Goal: Task Accomplishment & Management: Manage account settings

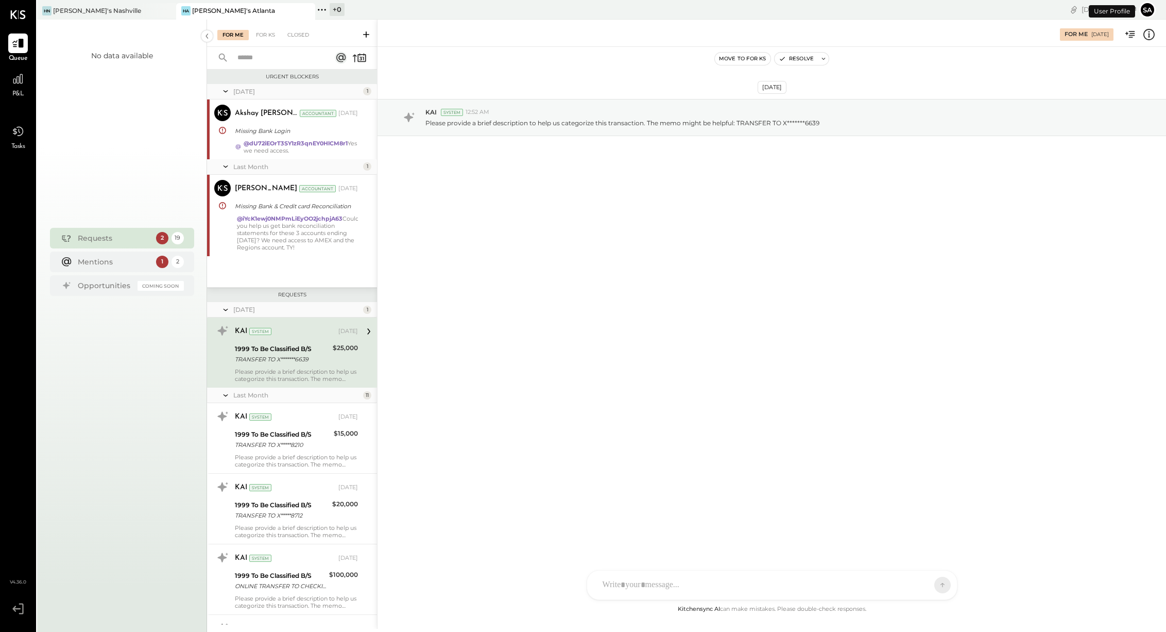
scroll to position [5, 0]
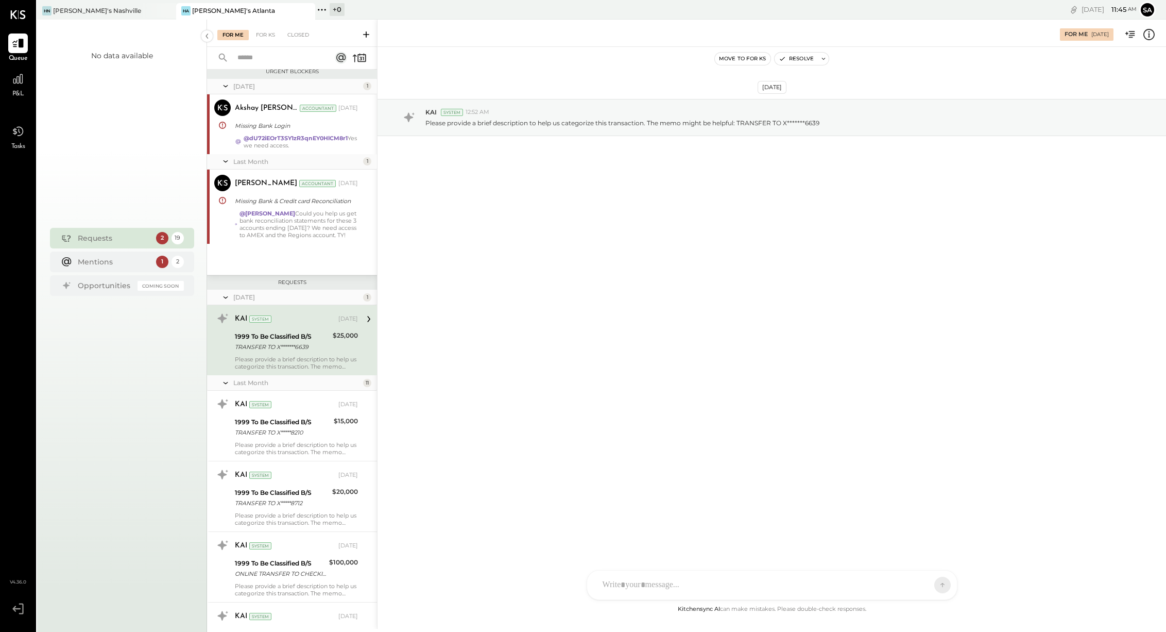
click at [369, 32] on icon at bounding box center [366, 34] width 10 height 10
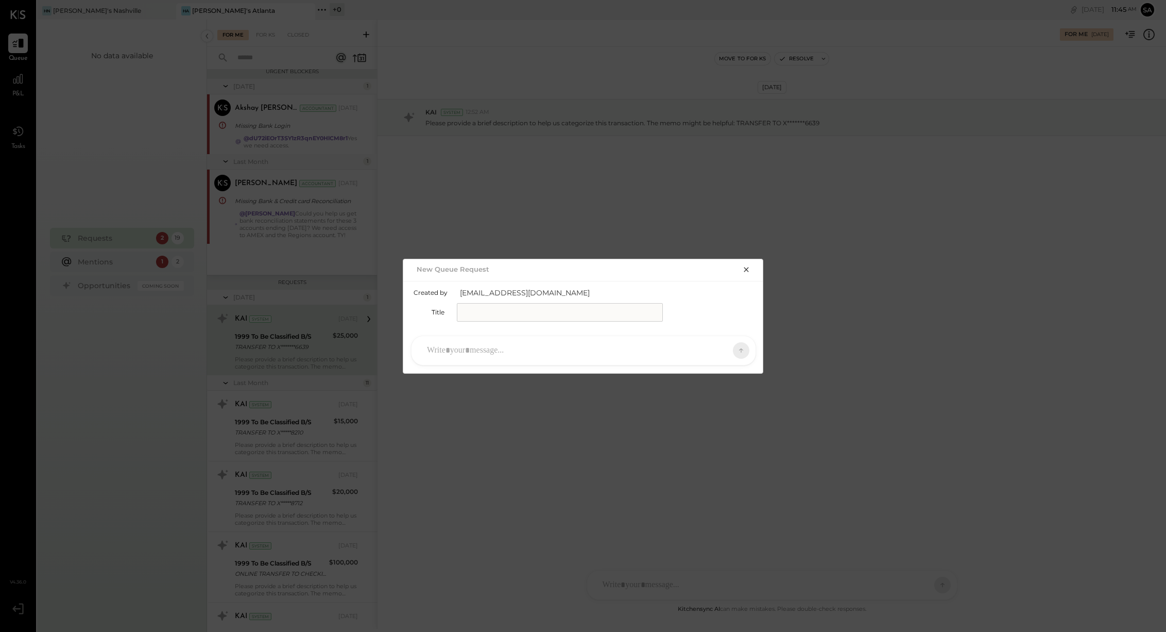
click at [496, 311] on input "text" at bounding box center [560, 312] width 206 height 19
click at [745, 266] on icon "button" at bounding box center [746, 269] width 8 height 8
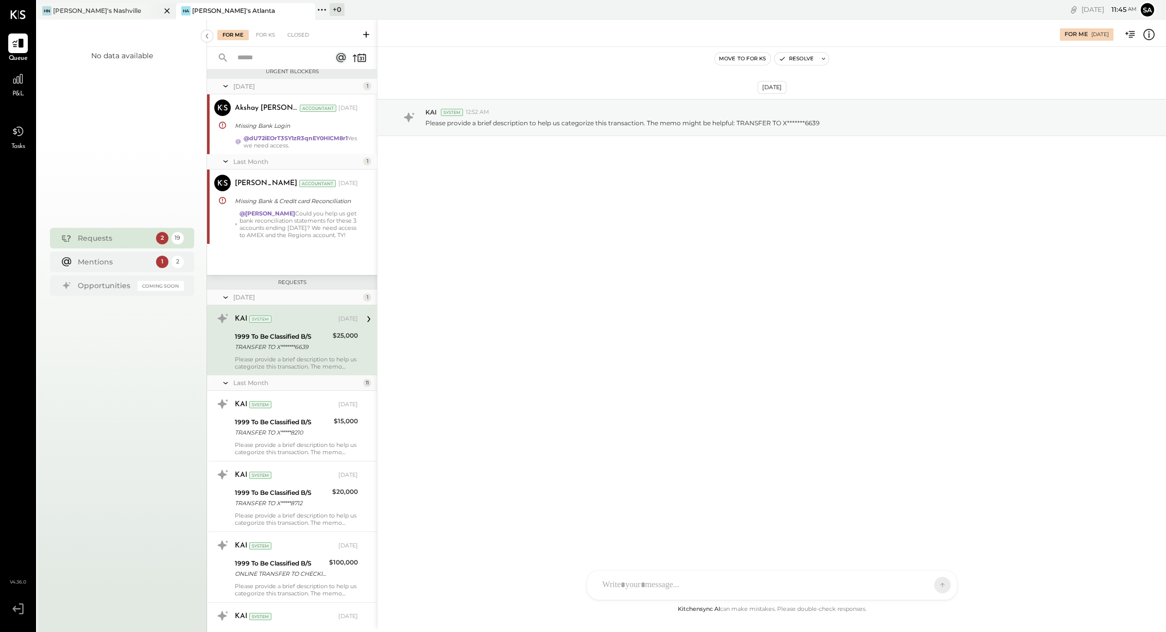
click at [114, 9] on div "[PERSON_NAME]'s Nashville" at bounding box center [99, 10] width 124 height 9
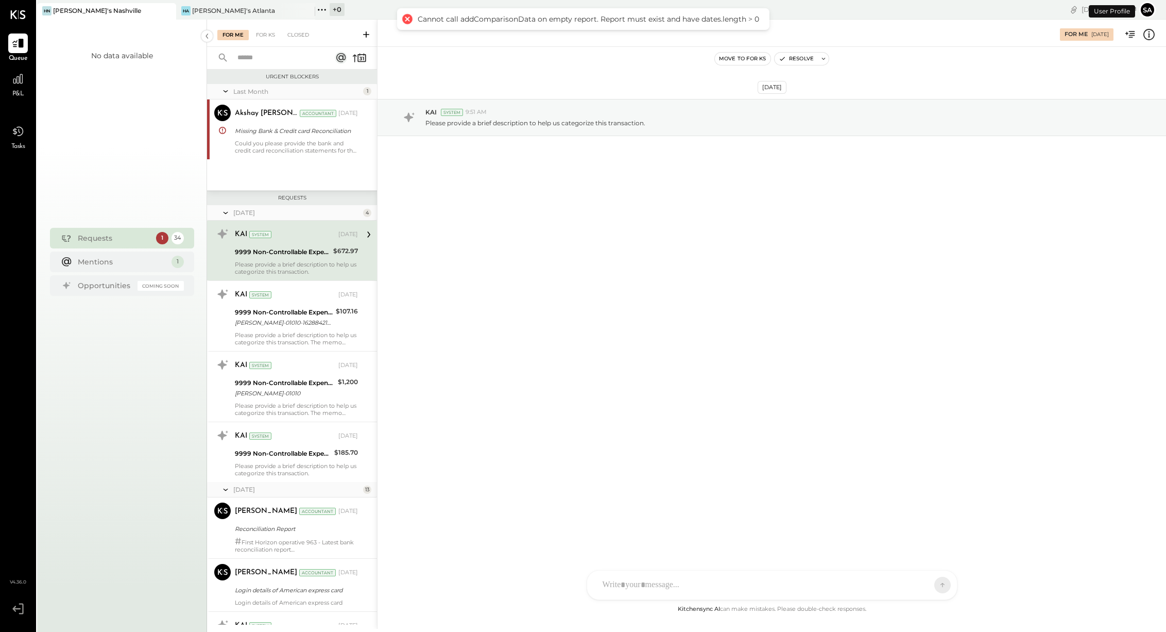
click at [365, 33] on icon at bounding box center [366, 34] width 6 height 6
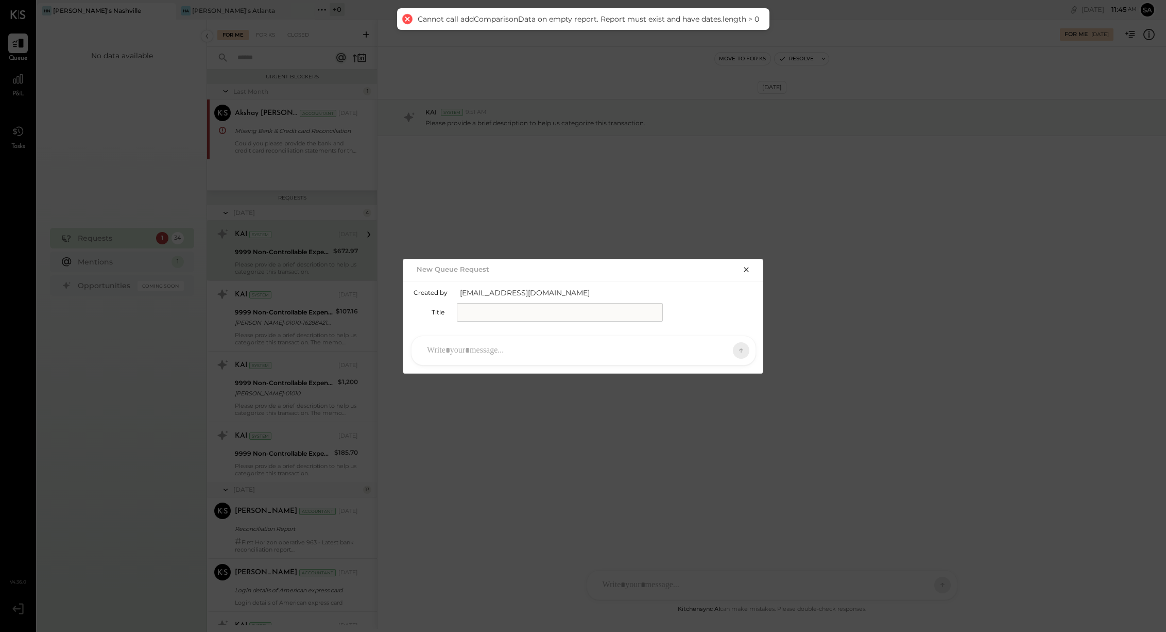
click at [487, 313] on input "text" at bounding box center [560, 312] width 206 height 19
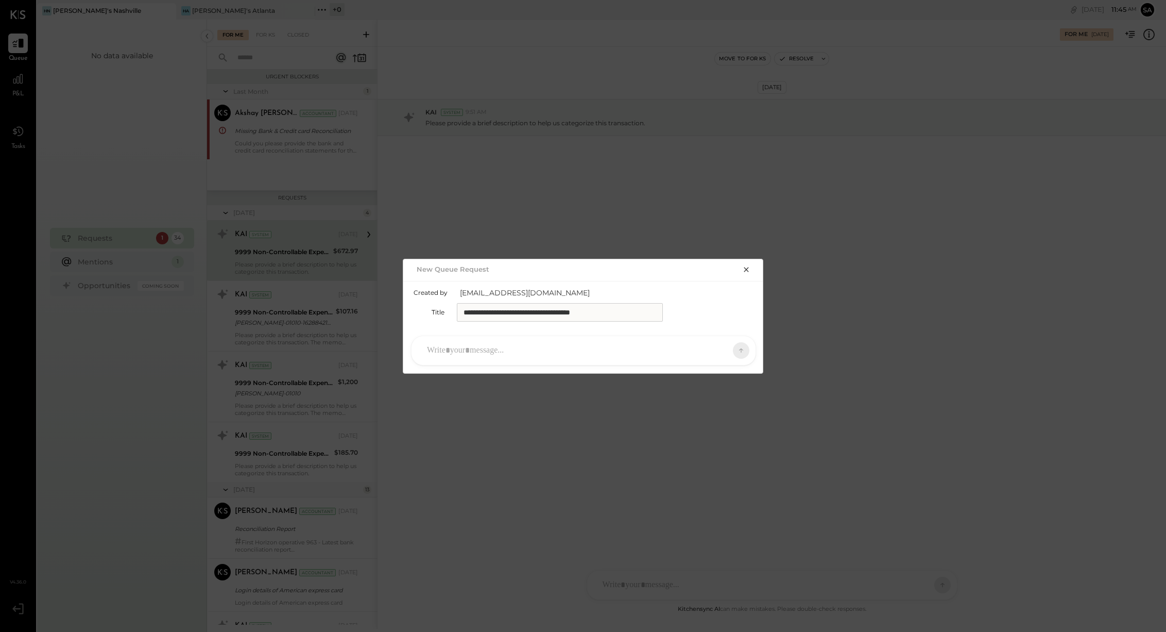
type input "**********"
click at [447, 349] on div at bounding box center [574, 350] width 305 height 23
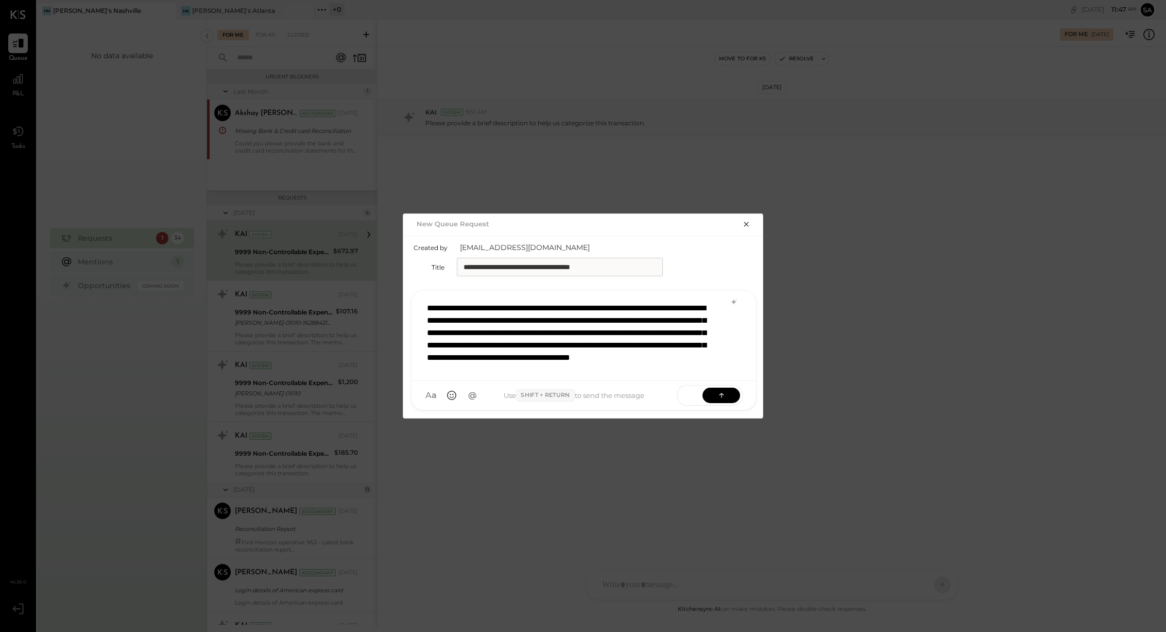
scroll to position [20, 0]
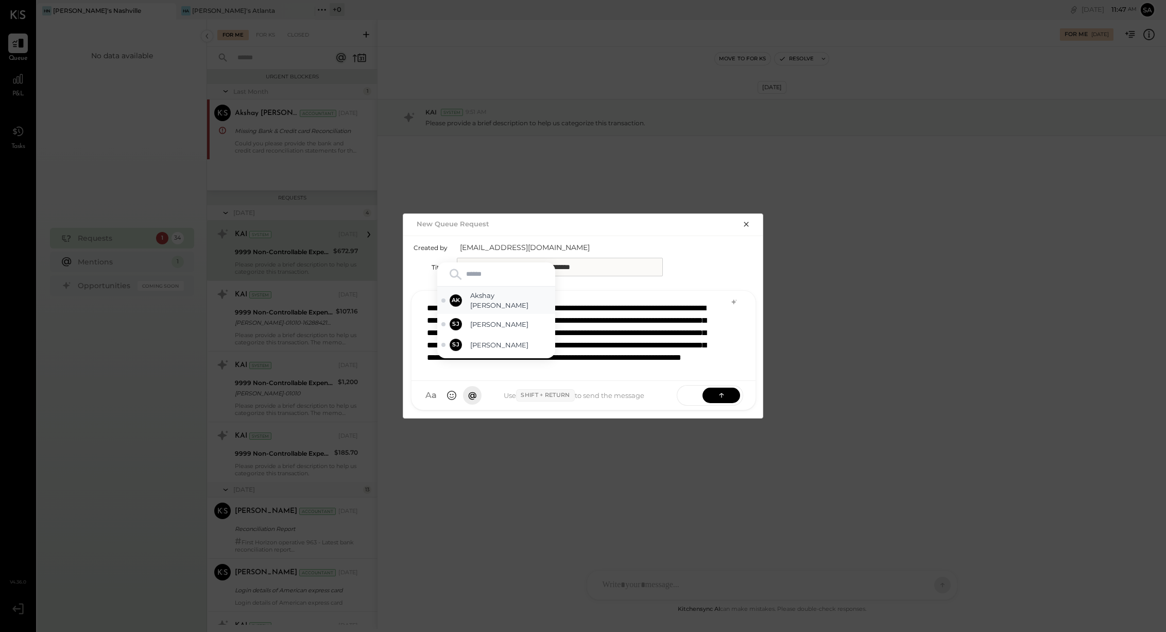
click at [488, 296] on span "Akshay [PERSON_NAME]" at bounding box center [510, 300] width 81 height 19
click at [503, 302] on span "[PERSON_NAME]" at bounding box center [510, 306] width 81 height 10
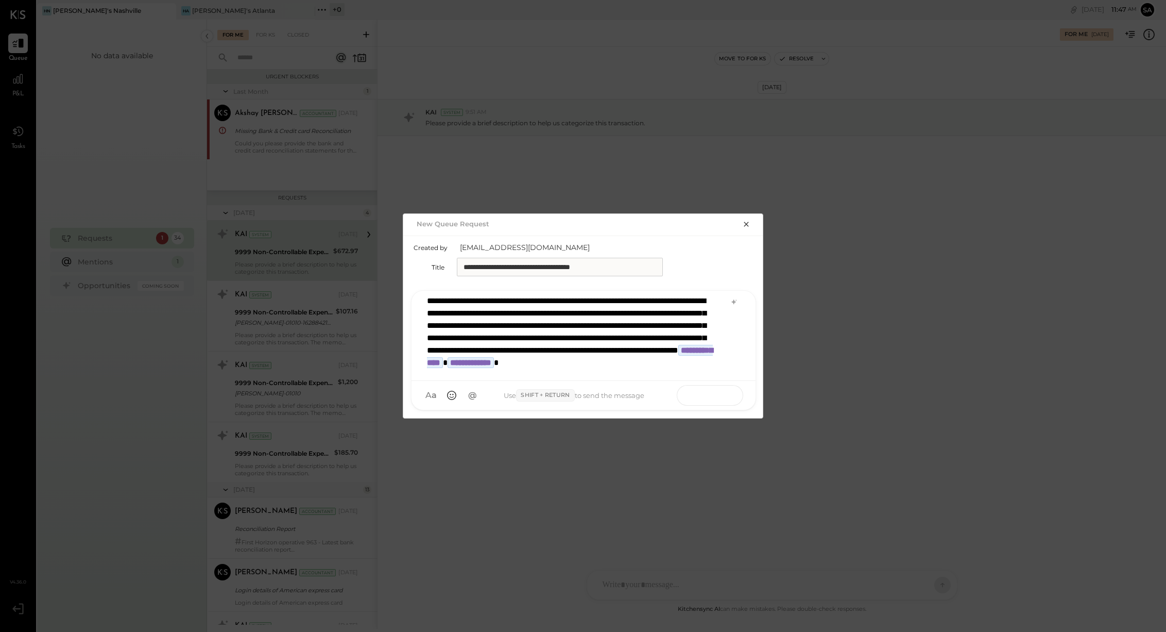
click at [720, 399] on icon at bounding box center [722, 394] width 10 height 10
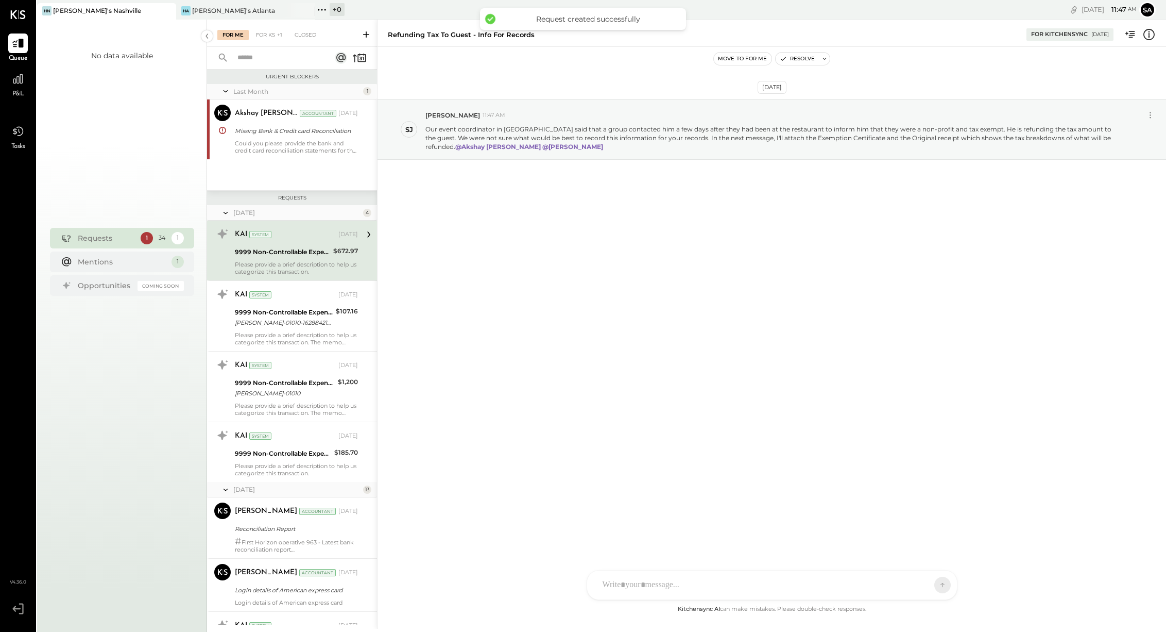
scroll to position [1921, 0]
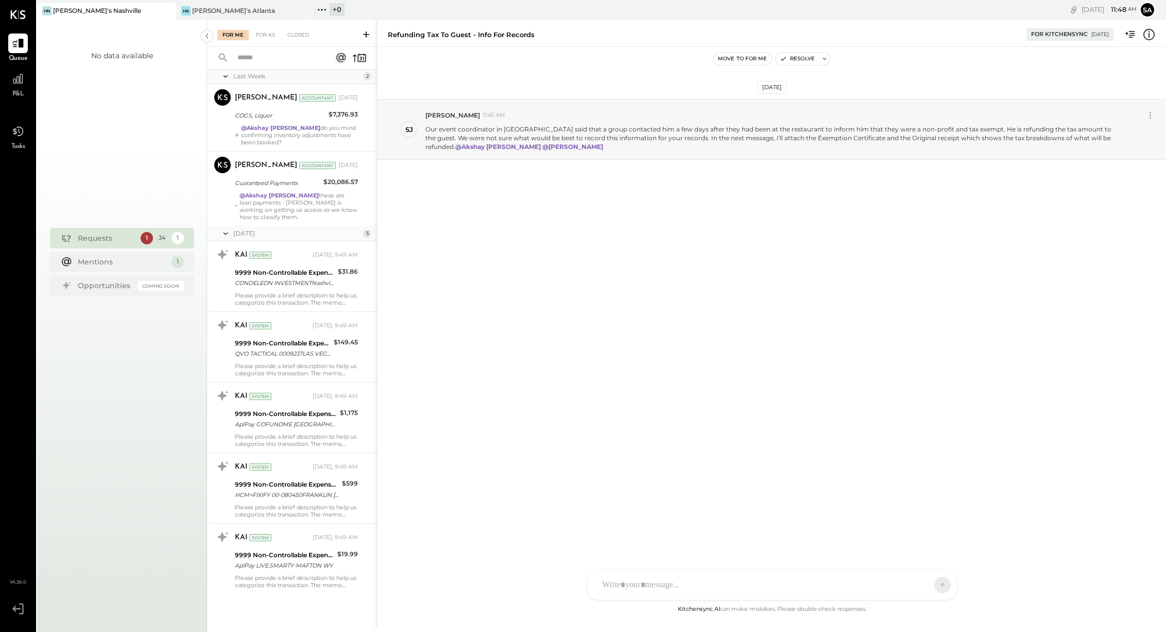
click at [728, 582] on div at bounding box center [763, 584] width 331 height 23
click at [628, 585] on icon at bounding box center [627, 585] width 11 height 11
click at [630, 583] on icon at bounding box center [627, 585] width 6 height 7
click at [693, 501] on div at bounding box center [772, 502] width 349 height 41
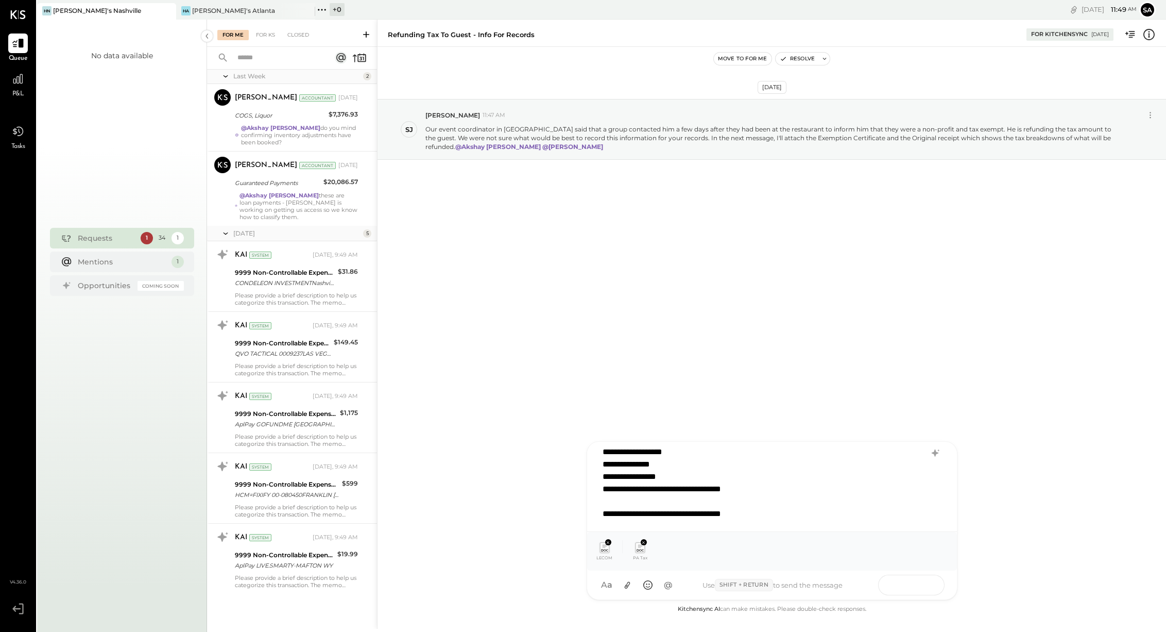
click at [919, 580] on icon at bounding box center [922, 584] width 10 height 10
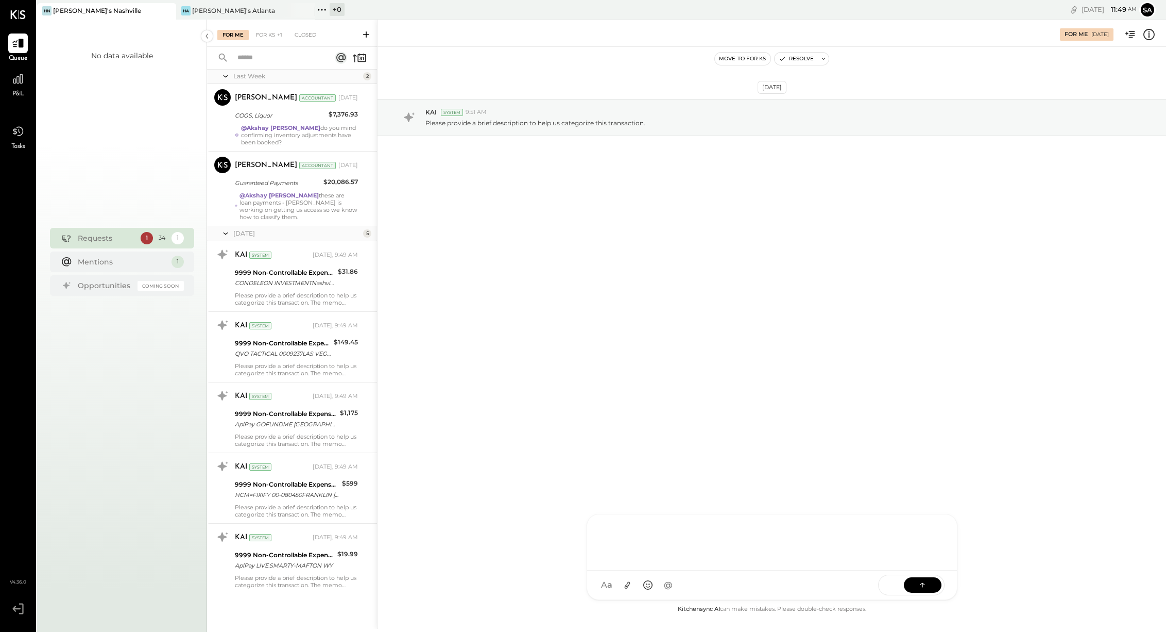
scroll to position [0, 0]
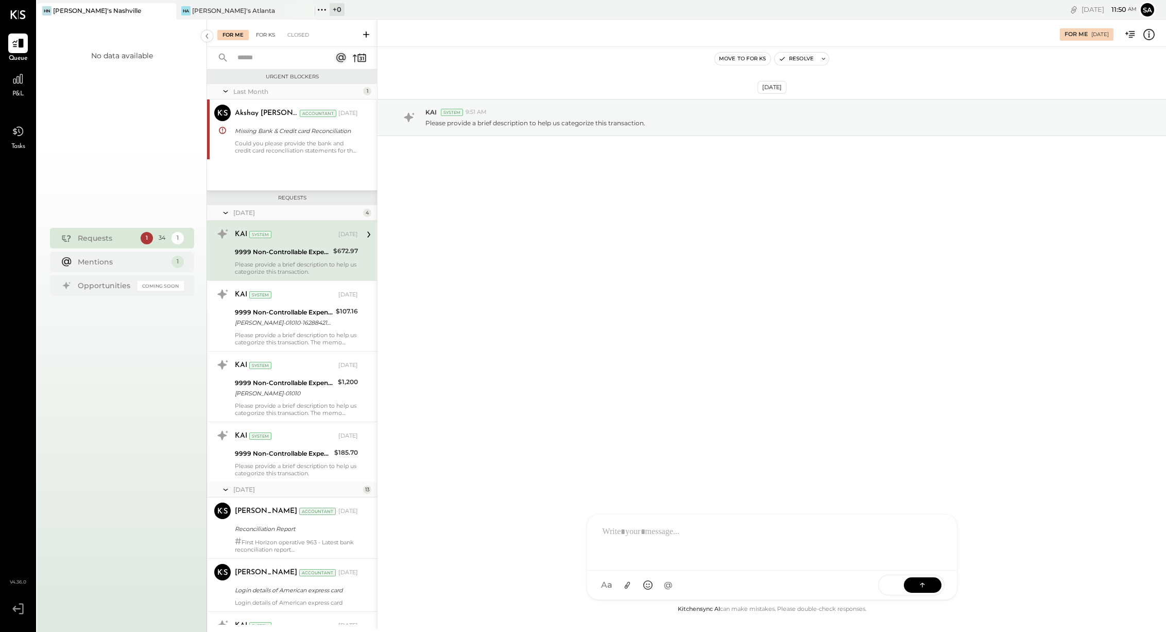
click at [255, 33] on div "For KS" at bounding box center [265, 35] width 29 height 10
